Goal: Task Accomplishment & Management: Use online tool/utility

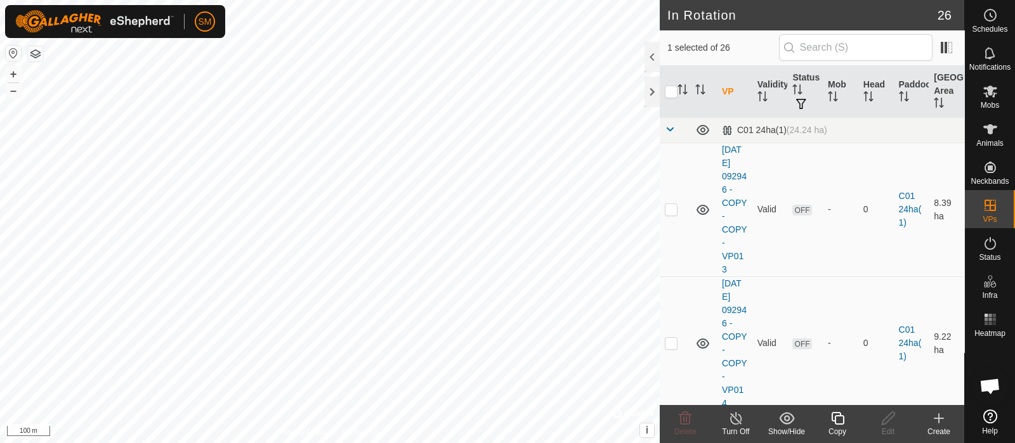
click at [840, 426] on div "Copy" at bounding box center [837, 431] width 51 height 11
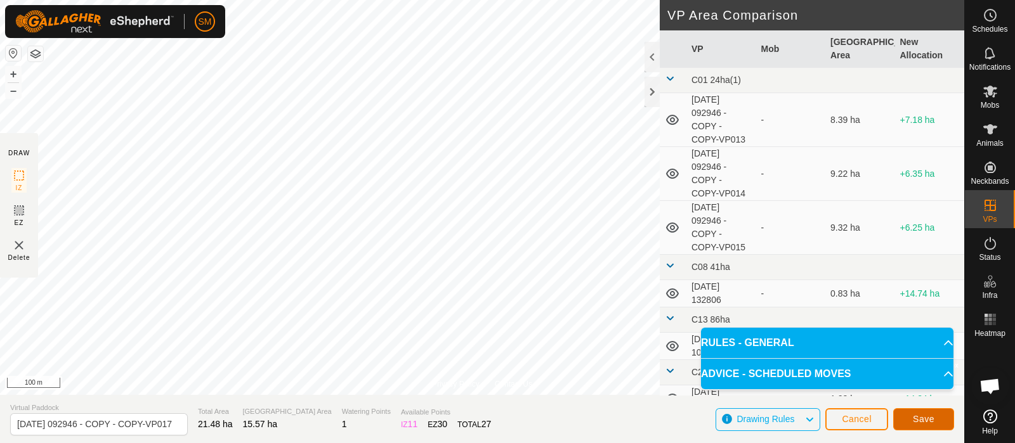
click at [944, 426] on button "Save" at bounding box center [923, 419] width 61 height 22
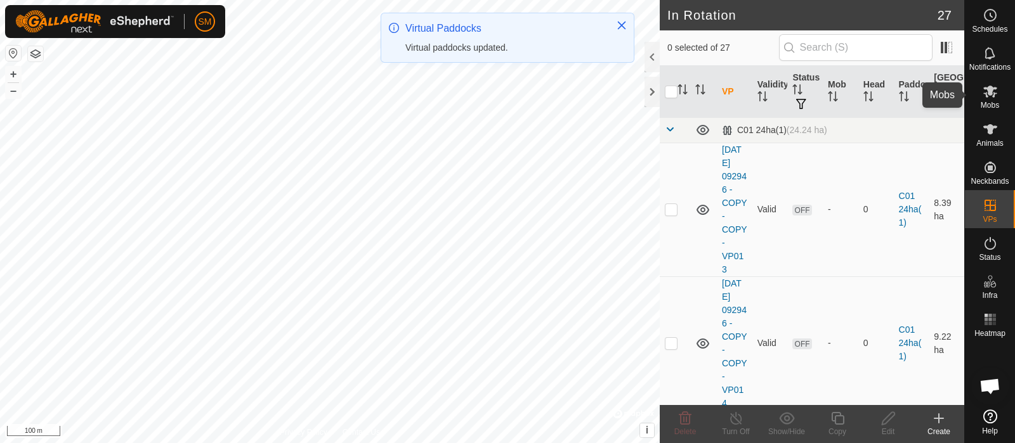
click at [1005, 107] on div "Mobs" at bounding box center [990, 95] width 50 height 38
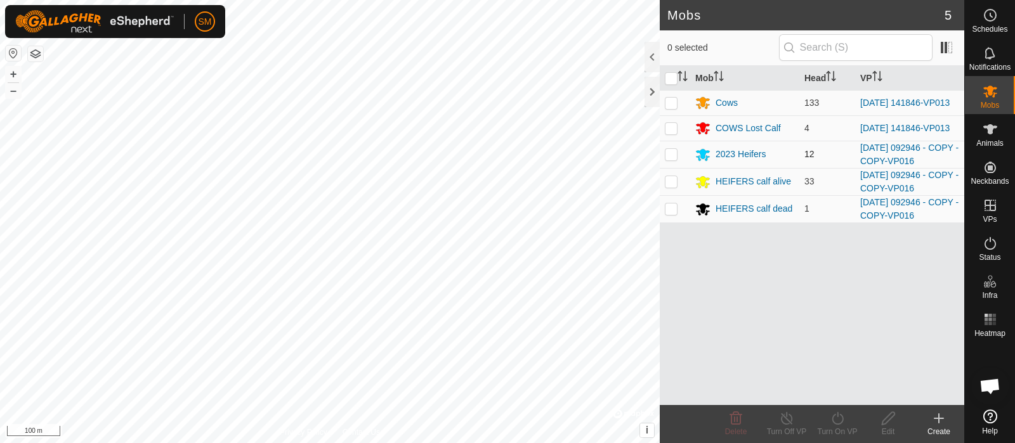
click at [678, 164] on td at bounding box center [675, 154] width 30 height 27
checkbox input "true"
click at [670, 195] on td at bounding box center [675, 181] width 30 height 27
checkbox input "true"
click at [670, 223] on td at bounding box center [675, 208] width 30 height 27
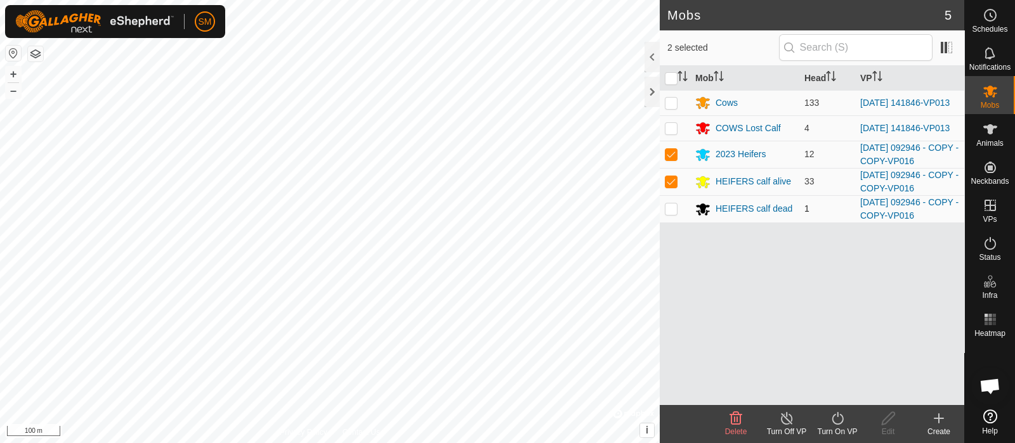
checkbox input "true"
click at [847, 433] on div "Turn On VP" at bounding box center [837, 431] width 51 height 11
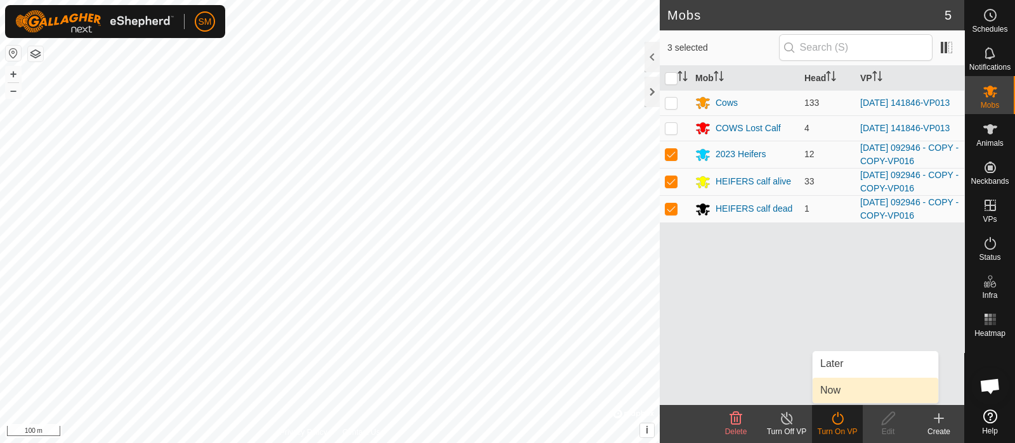
click at [840, 388] on link "Now" at bounding box center [875, 390] width 126 height 25
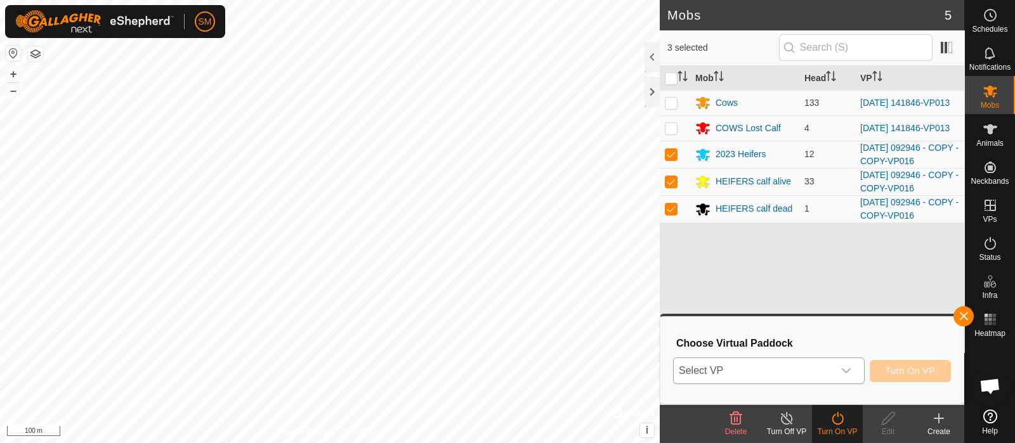
click at [840, 370] on div "dropdown trigger" at bounding box center [845, 370] width 25 height 25
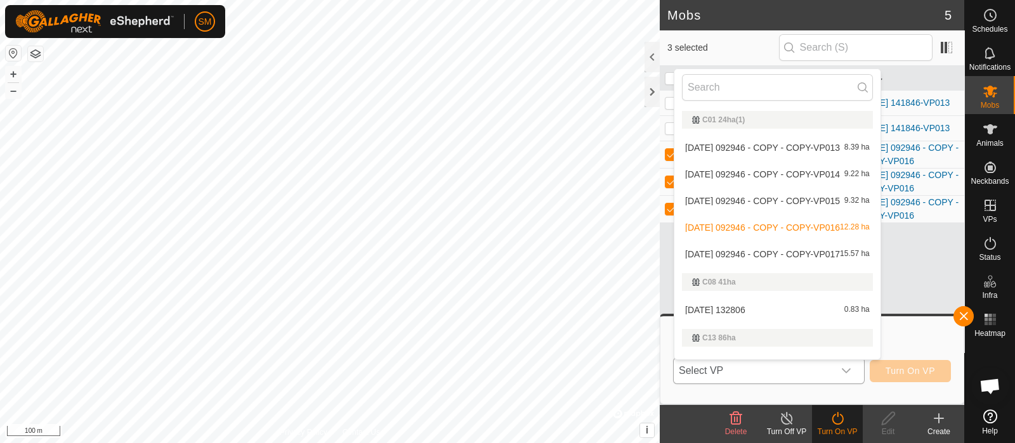
scroll to position [18, 0]
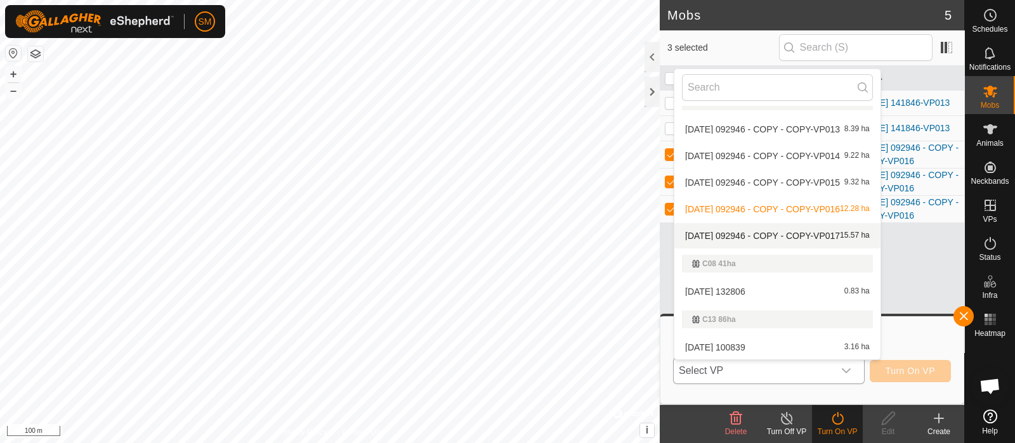
click at [829, 236] on span "[DATE] 092946 - COPY - COPY-VP017" at bounding box center [762, 236] width 155 height 9
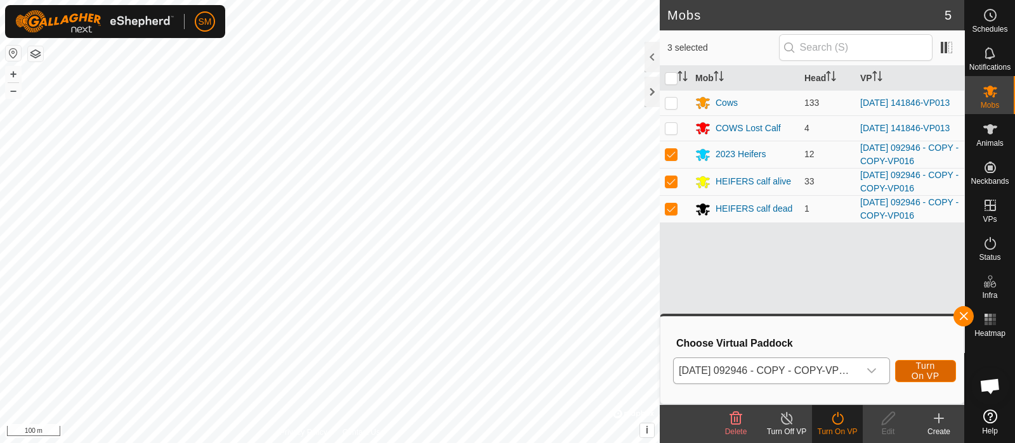
click at [917, 374] on span "Turn On VP" at bounding box center [925, 371] width 29 height 20
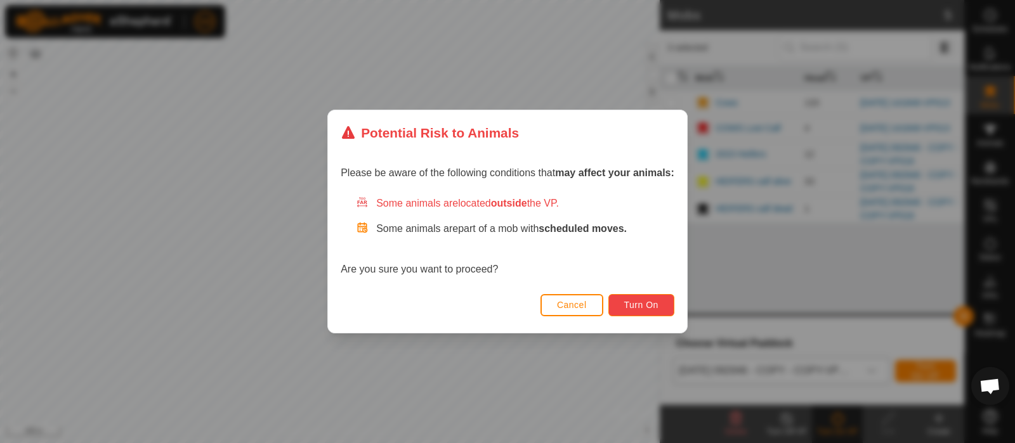
click at [644, 312] on button "Turn On" at bounding box center [641, 305] width 66 height 22
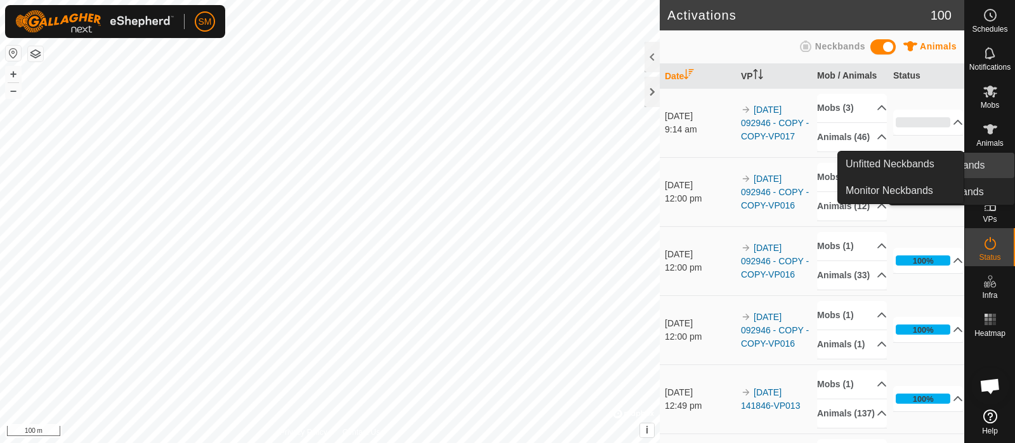
click at [936, 160] on span "Unfitted Neckbands" at bounding box center [940, 165] width 89 height 15
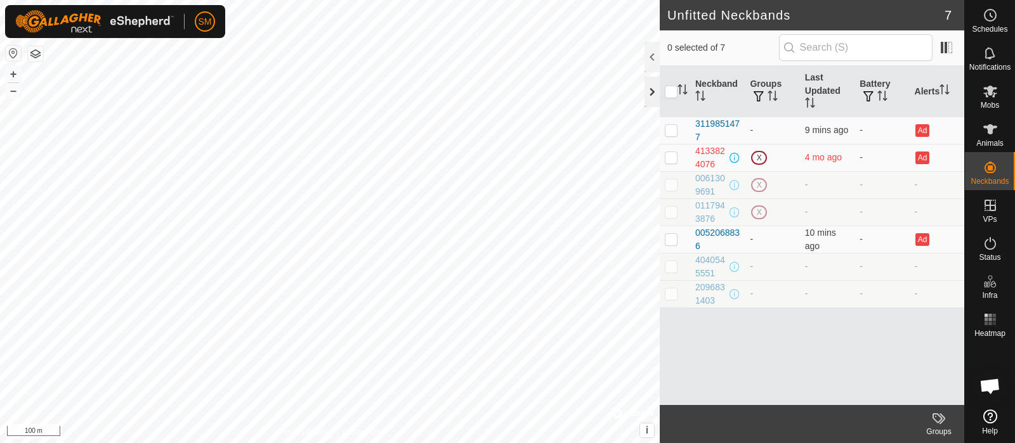
click at [650, 89] on div at bounding box center [651, 92] width 15 height 30
